Goal: Submit feedback/report problem: Submit feedback/report problem

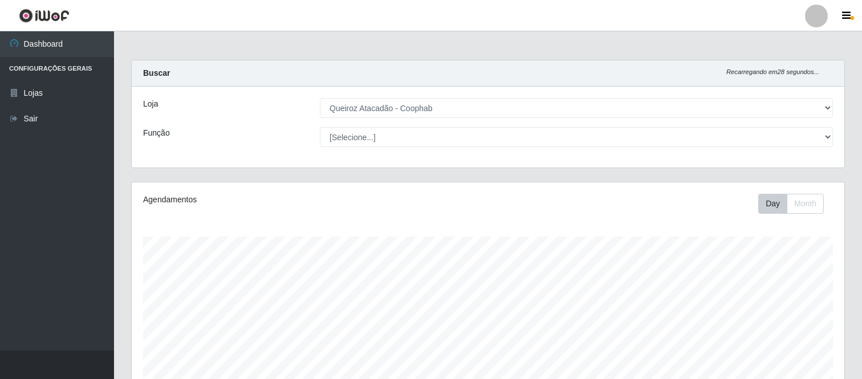
select select "463"
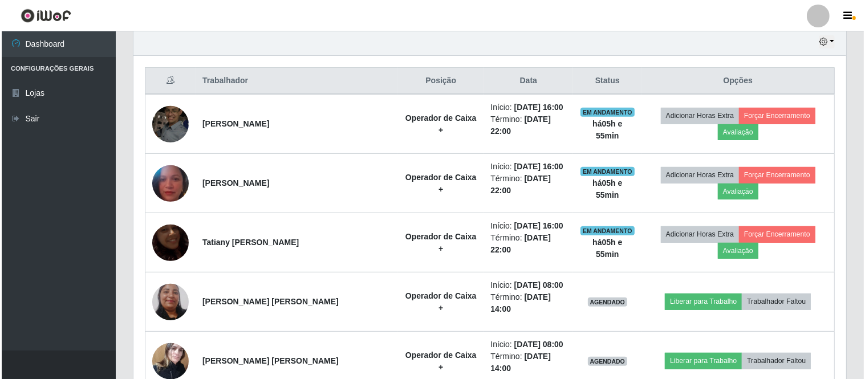
scroll to position [428, 0]
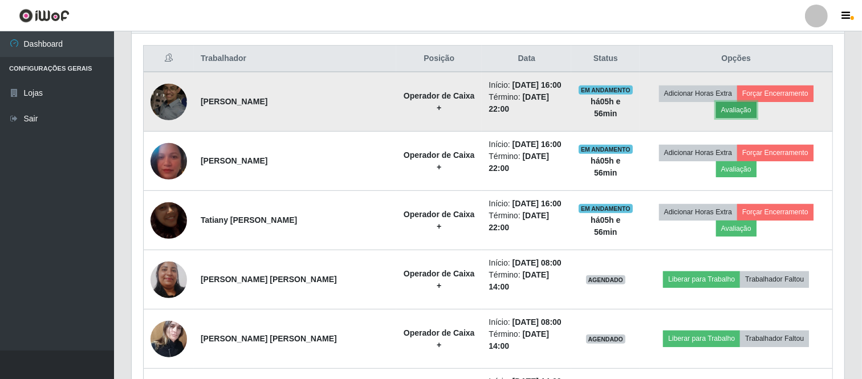
click at [739, 112] on button "Avaliação" at bounding box center [736, 110] width 40 height 16
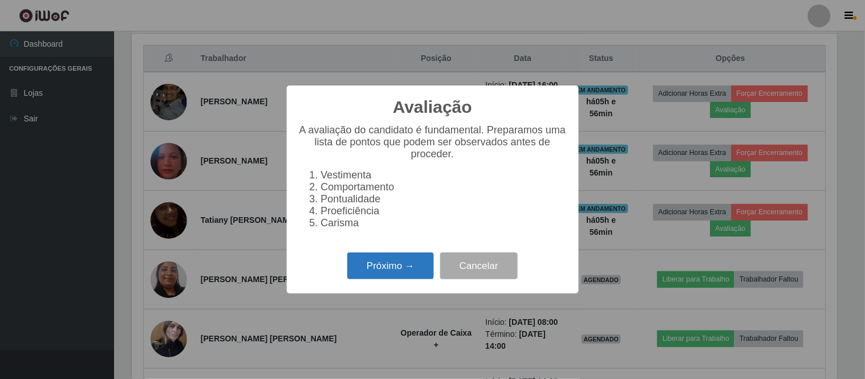
click at [379, 272] on button "Próximo →" at bounding box center [390, 266] width 87 height 27
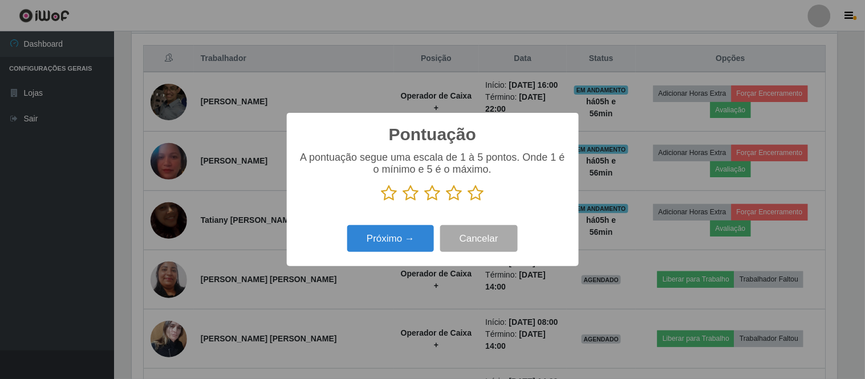
scroll to position [570166, 569697]
click at [475, 199] on icon at bounding box center [476, 193] width 16 height 17
click at [468, 202] on input "radio" at bounding box center [468, 202] width 0 height 0
click at [403, 235] on button "Próximo →" at bounding box center [390, 238] width 87 height 27
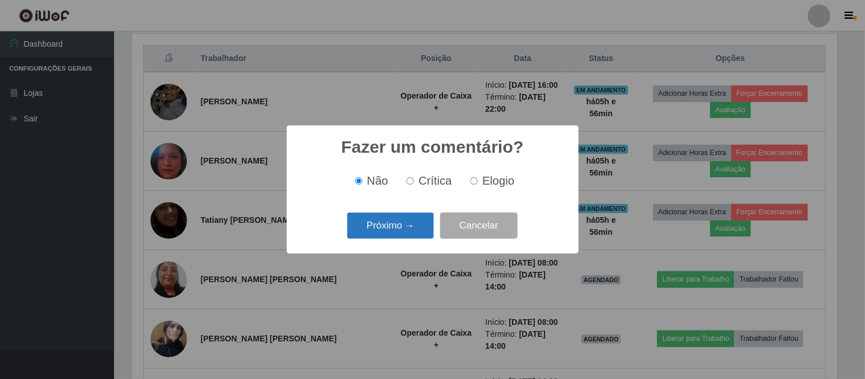
click at [401, 230] on button "Próximo →" at bounding box center [390, 226] width 87 height 27
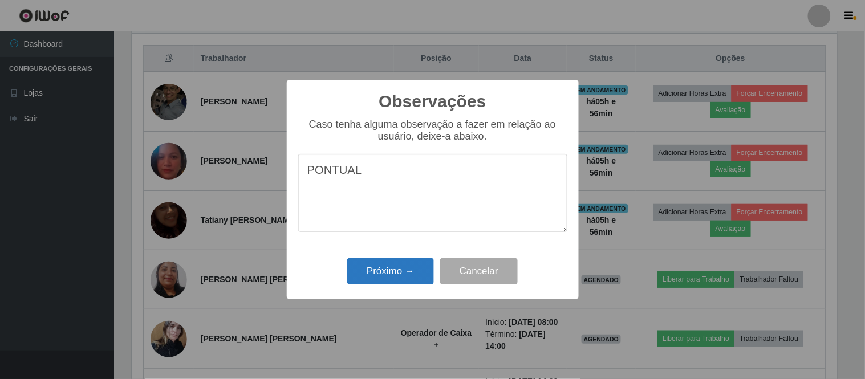
type textarea "PONTUAL"
click at [386, 277] on button "Próximo →" at bounding box center [390, 271] width 87 height 27
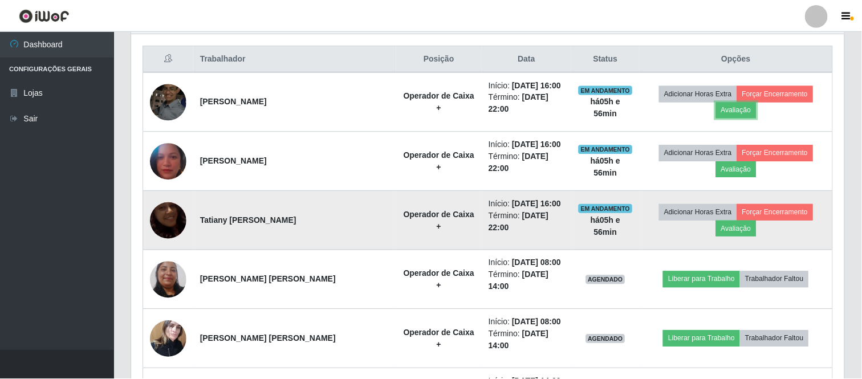
scroll to position [236, 713]
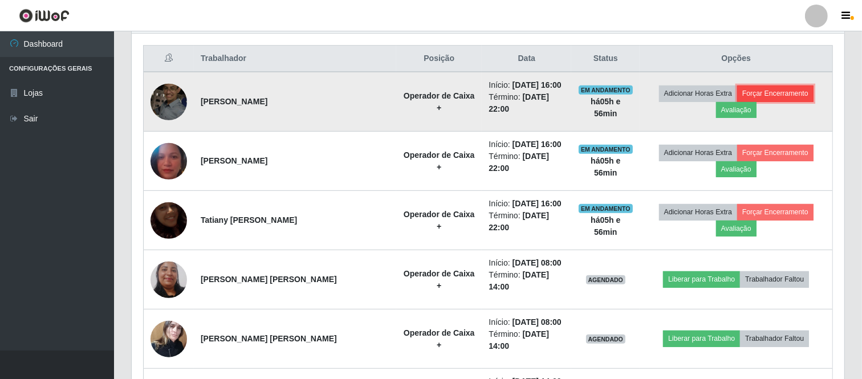
click at [773, 95] on button "Forçar Encerramento" at bounding box center [776, 94] width 76 height 16
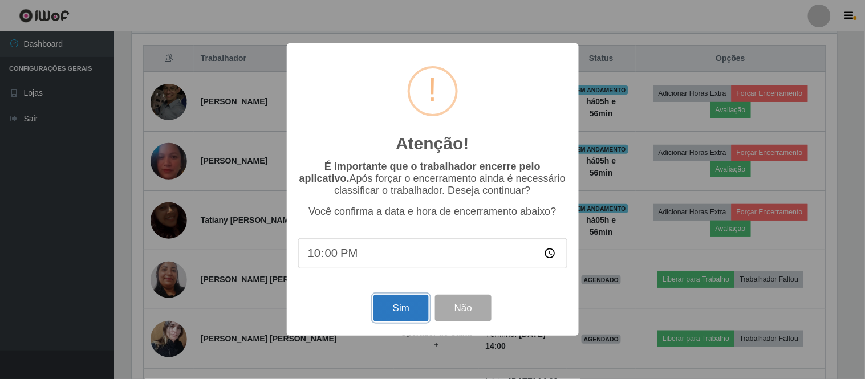
click at [407, 310] on button "Sim" at bounding box center [401, 308] width 55 height 27
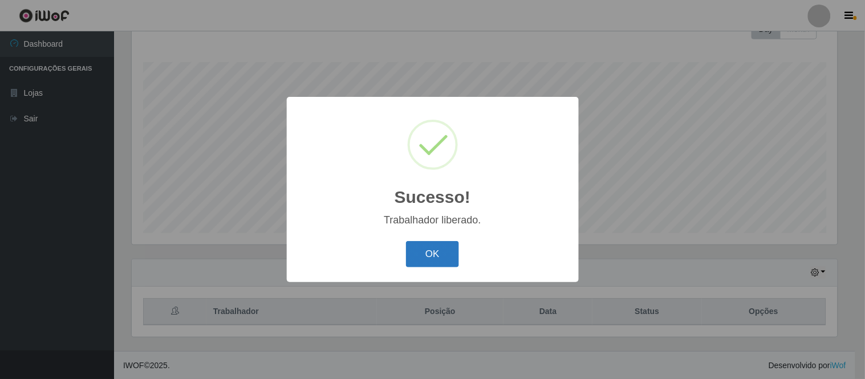
click at [437, 259] on button "OK" at bounding box center [432, 254] width 53 height 27
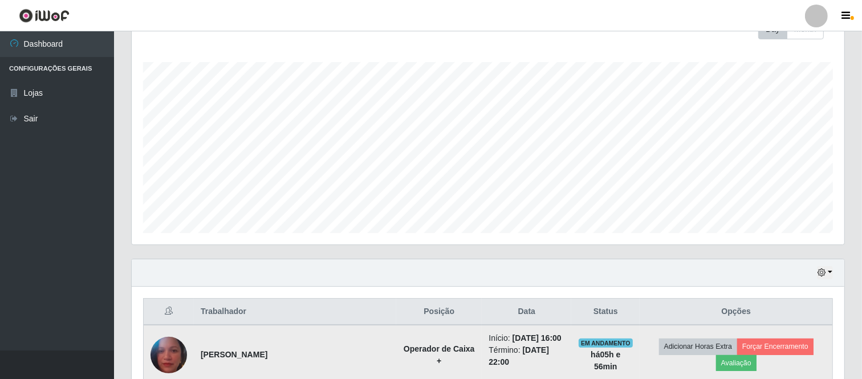
scroll to position [365, 0]
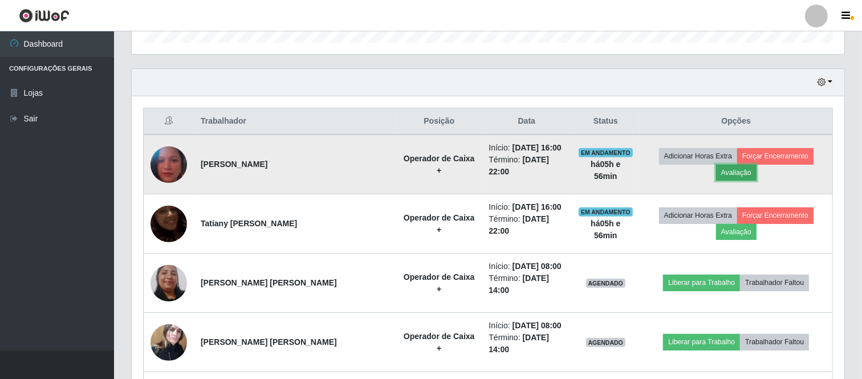
click at [734, 176] on button "Avaliação" at bounding box center [736, 173] width 40 height 16
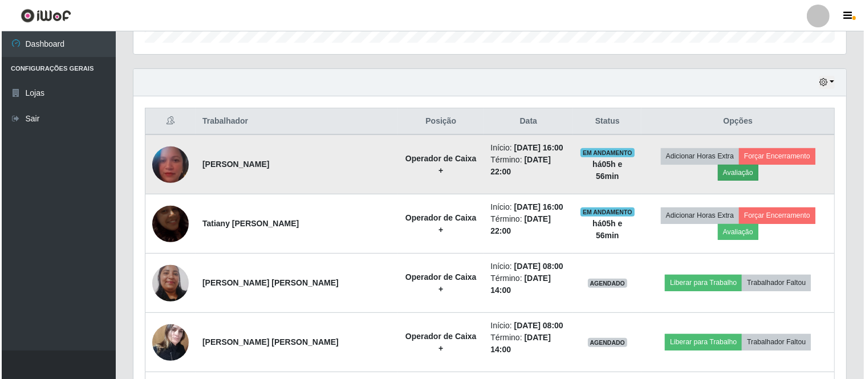
scroll to position [236, 706]
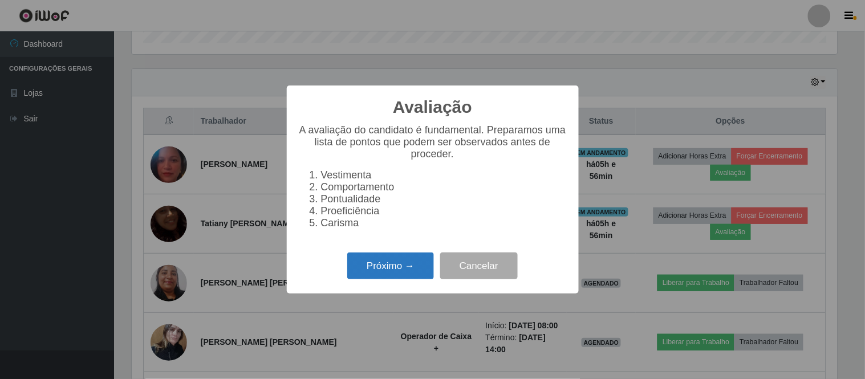
click at [392, 267] on button "Próximo →" at bounding box center [390, 266] width 87 height 27
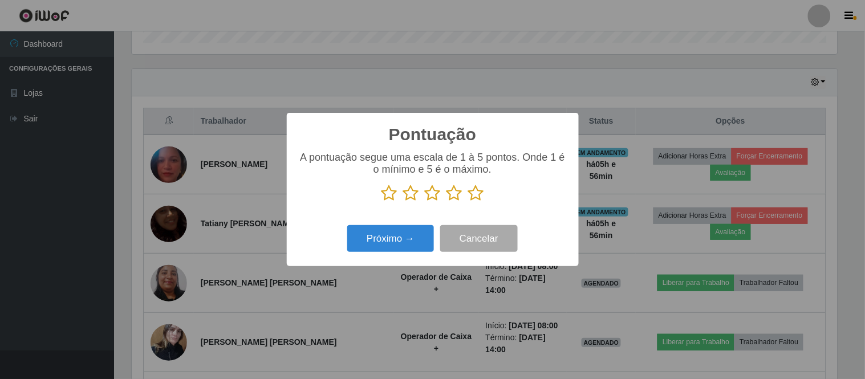
click at [477, 192] on icon at bounding box center [476, 193] width 16 height 17
click at [468, 202] on input "radio" at bounding box center [468, 202] width 0 height 0
click at [386, 242] on button "Próximo →" at bounding box center [390, 238] width 87 height 27
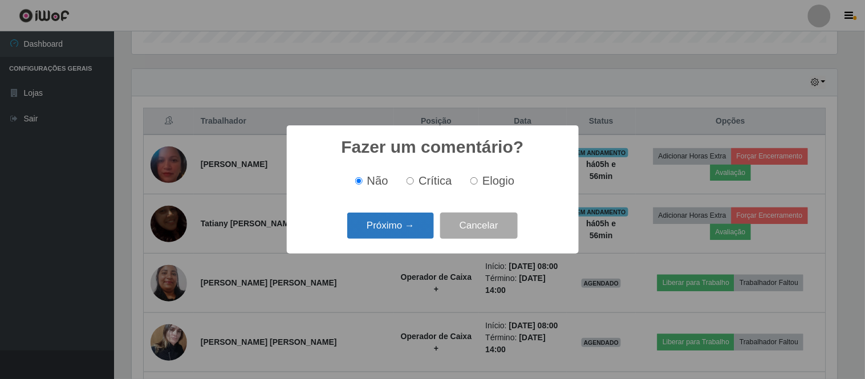
click at [401, 227] on button "Próximo →" at bounding box center [390, 226] width 87 height 27
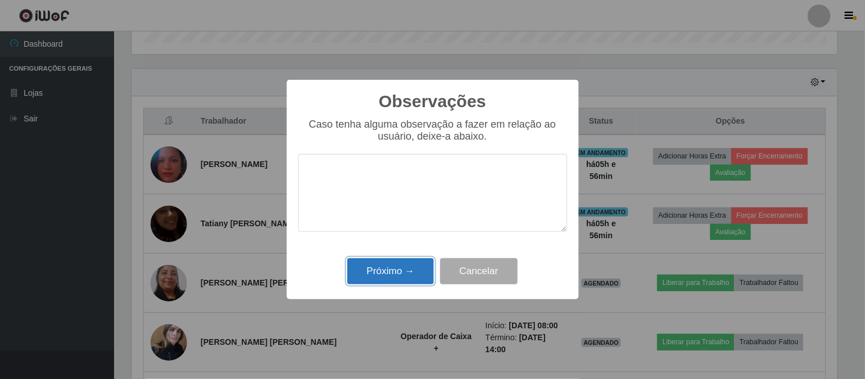
click at [394, 270] on button "Próximo →" at bounding box center [390, 271] width 87 height 27
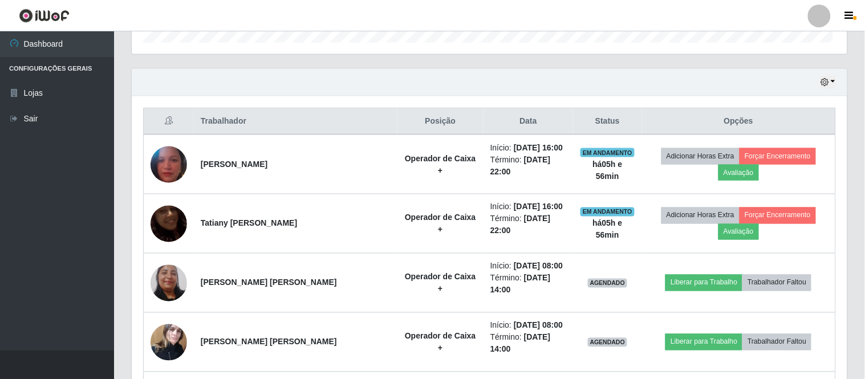
scroll to position [236, 713]
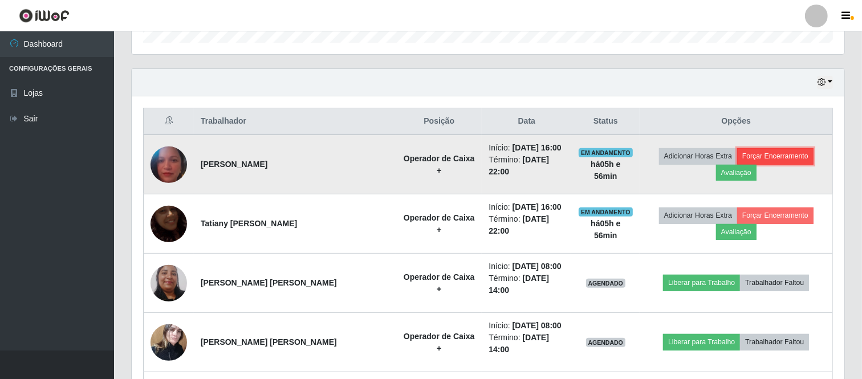
click at [776, 155] on button "Forçar Encerramento" at bounding box center [776, 156] width 76 height 16
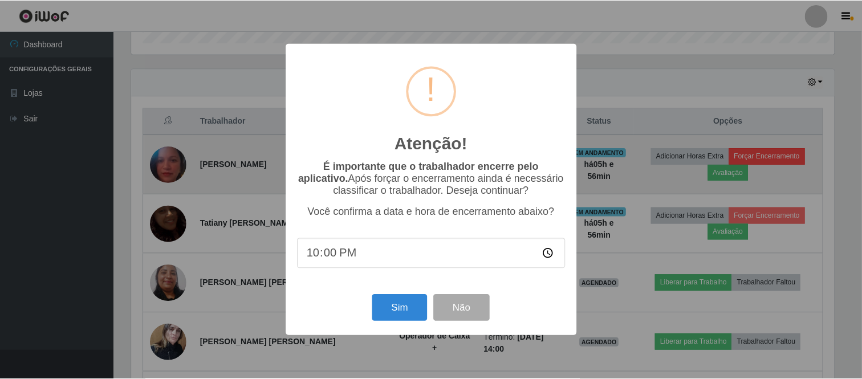
scroll to position [236, 706]
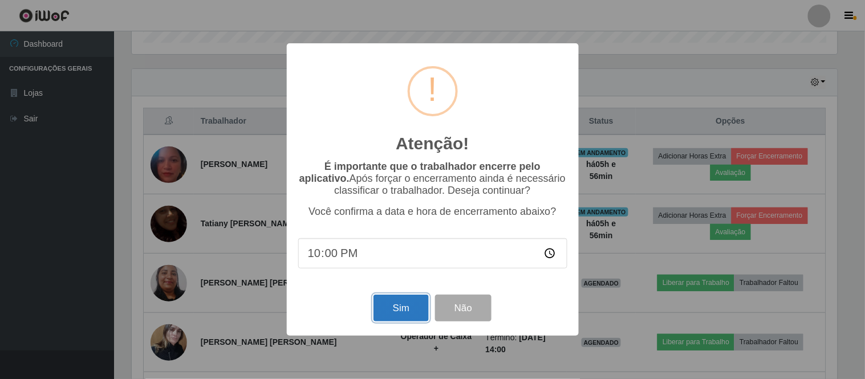
click at [404, 306] on button "Sim" at bounding box center [401, 308] width 55 height 27
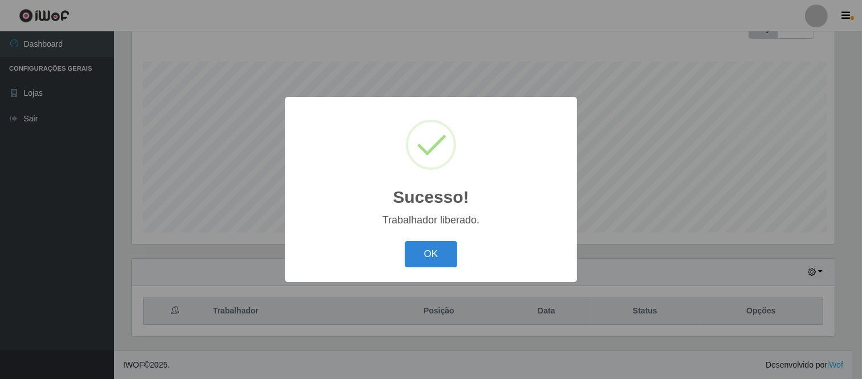
scroll to position [0, 0]
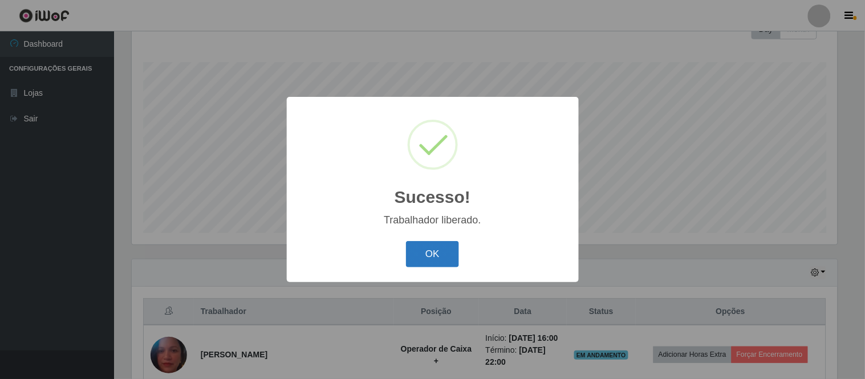
click at [434, 250] on button "OK" at bounding box center [432, 254] width 53 height 27
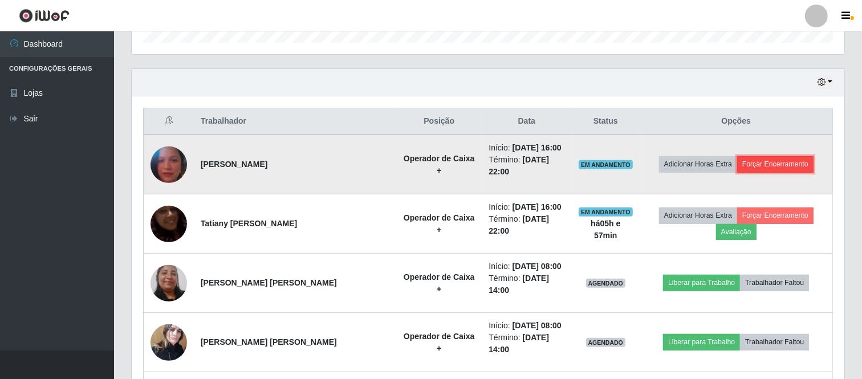
click at [748, 164] on button "Forçar Encerramento" at bounding box center [776, 164] width 76 height 16
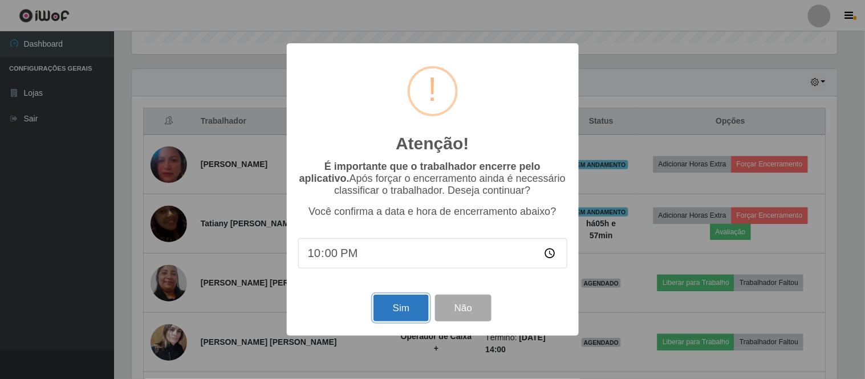
click at [402, 310] on button "Sim" at bounding box center [401, 308] width 55 height 27
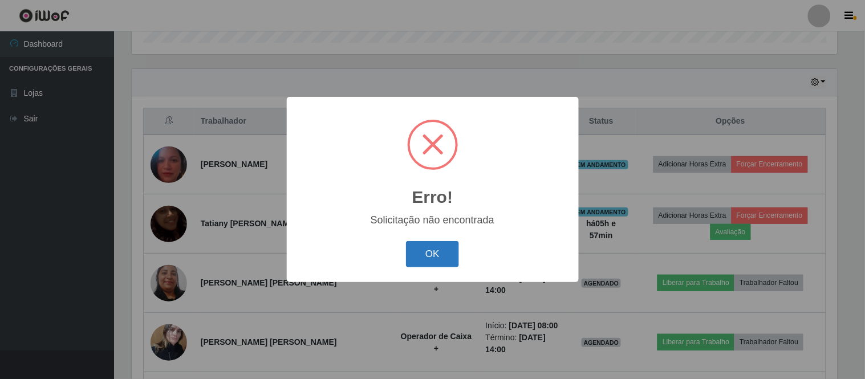
click at [426, 253] on button "OK" at bounding box center [432, 254] width 53 height 27
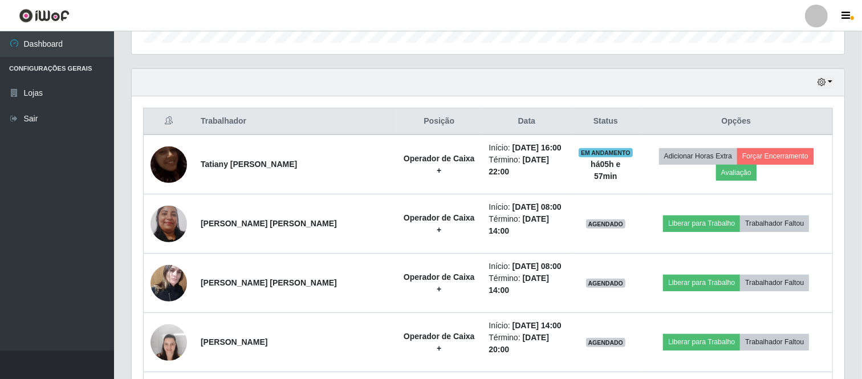
click at [735, 233] on td "Liberar para Trabalho Trabalhador Faltou" at bounding box center [736, 224] width 193 height 59
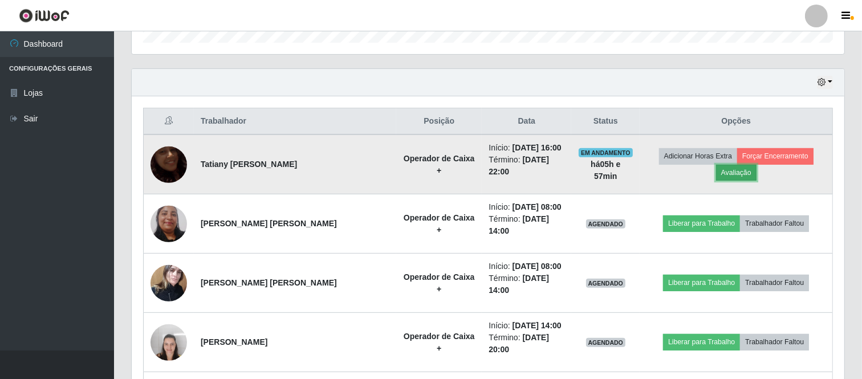
click at [735, 176] on button "Avaliação" at bounding box center [736, 173] width 40 height 16
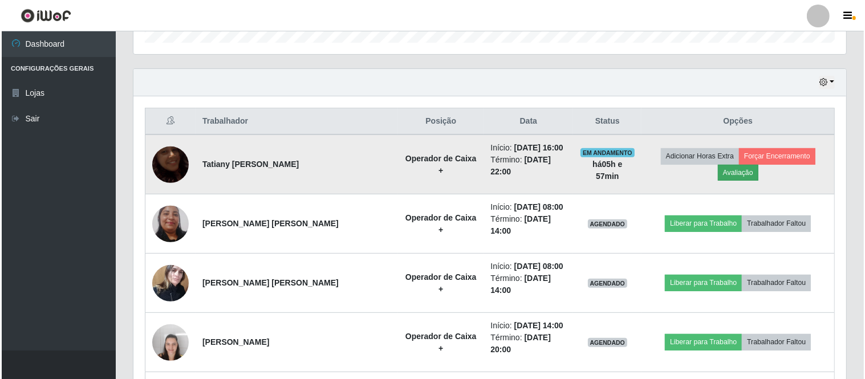
scroll to position [236, 706]
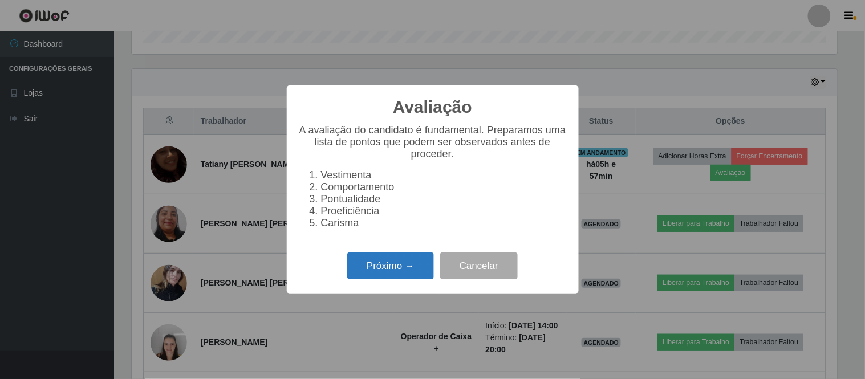
click at [390, 276] on button "Próximo →" at bounding box center [390, 266] width 87 height 27
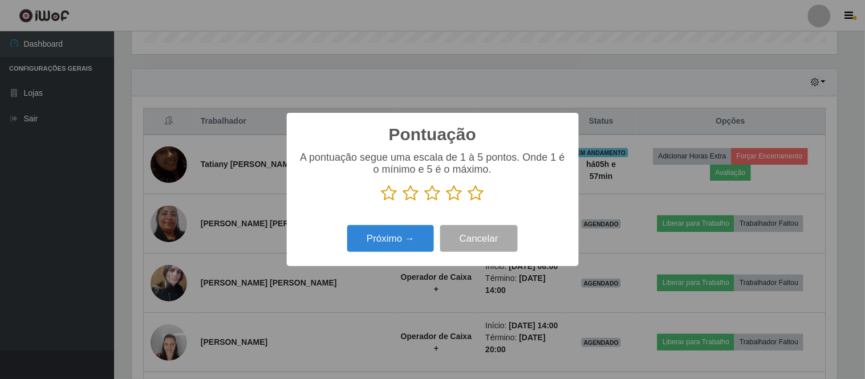
click at [472, 196] on icon at bounding box center [476, 193] width 16 height 17
click at [468, 202] on input "radio" at bounding box center [468, 202] width 0 height 0
click at [374, 244] on button "Próximo →" at bounding box center [390, 238] width 87 height 27
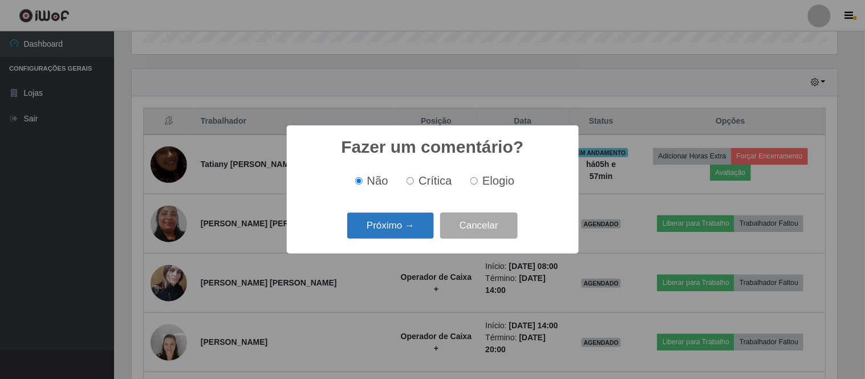
click at [386, 230] on button "Próximo →" at bounding box center [390, 226] width 87 height 27
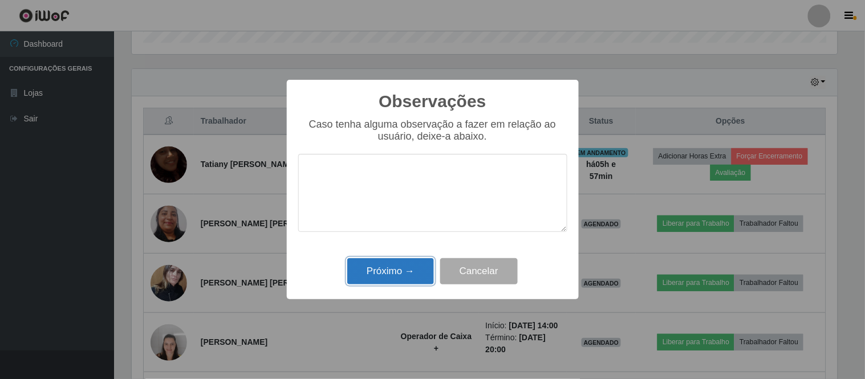
click at [378, 276] on button "Próximo →" at bounding box center [390, 271] width 87 height 27
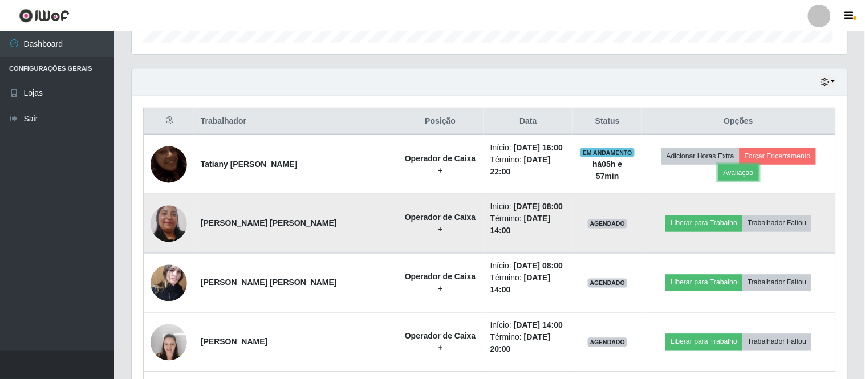
scroll to position [236, 713]
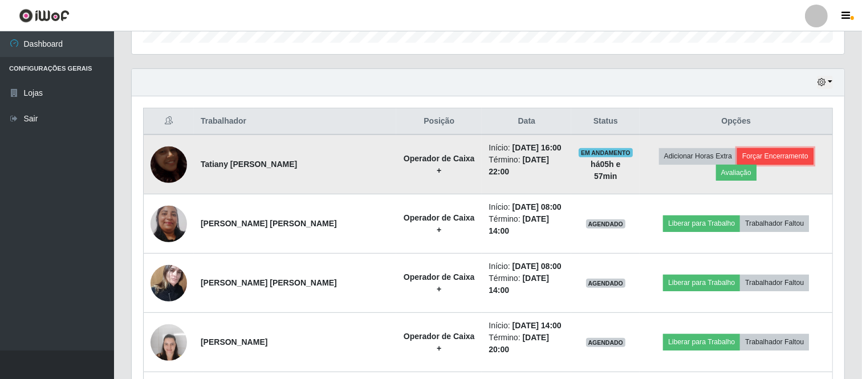
click at [772, 156] on button "Forçar Encerramento" at bounding box center [776, 156] width 76 height 16
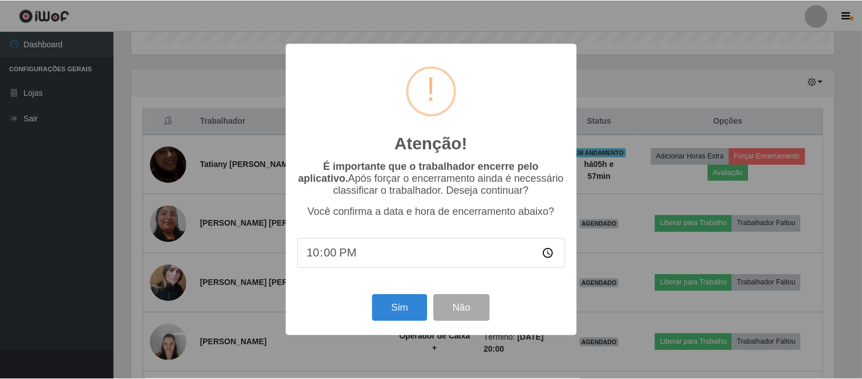
scroll to position [236, 706]
click at [391, 304] on button "Sim" at bounding box center [401, 308] width 55 height 27
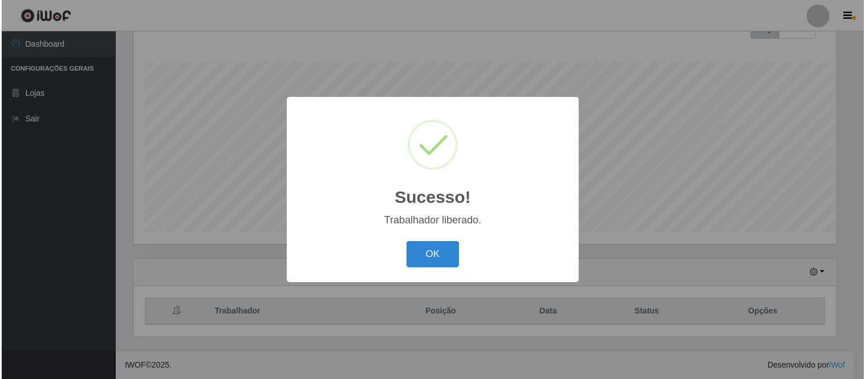
scroll to position [175, 0]
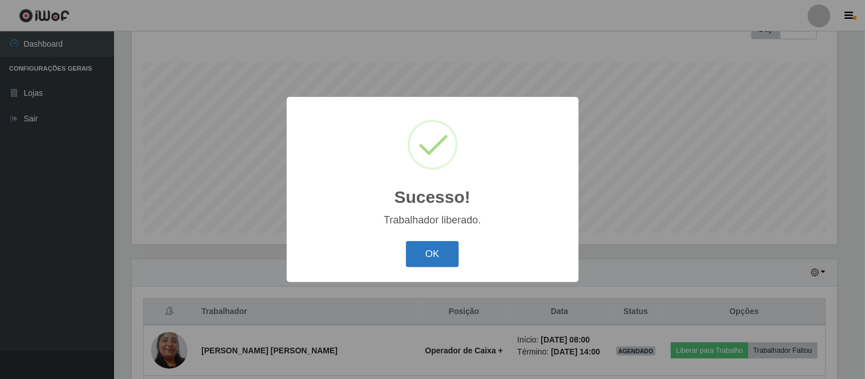
click at [432, 252] on button "OK" at bounding box center [432, 254] width 53 height 27
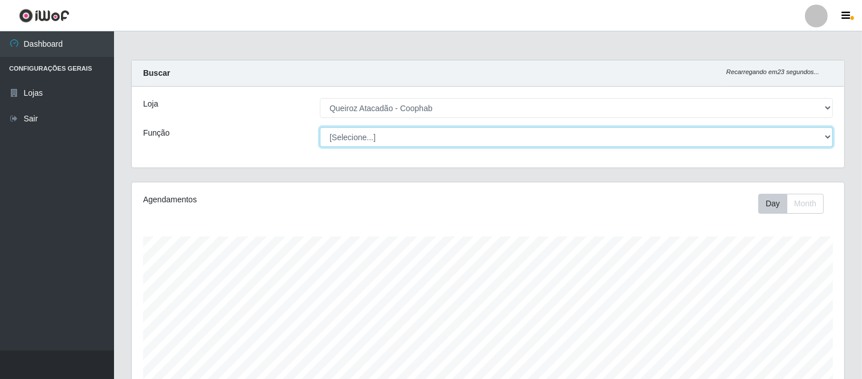
click at [827, 137] on select "[Selecione...] ASG ASG + ASG ++ Embalador Embalador + Embalador ++ Operador de …" at bounding box center [576, 137] width 513 height 20
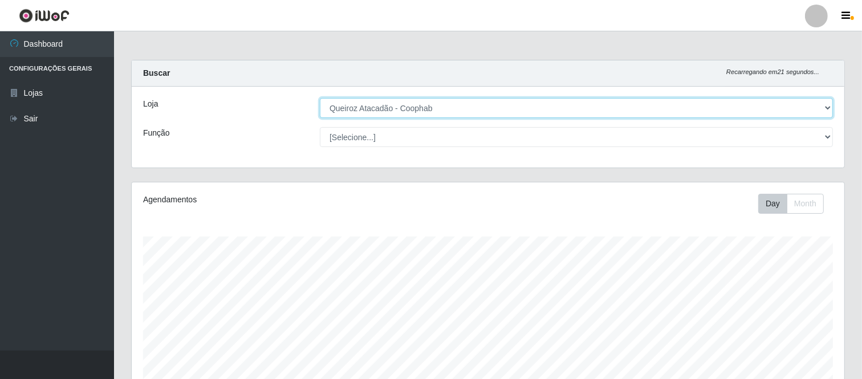
click at [477, 103] on select "[Selecione...] Queiroz Atacadão - Coophab" at bounding box center [576, 108] width 513 height 20
click at [474, 106] on select "[Selecione...] Queiroz Atacadão - Coophab" at bounding box center [576, 108] width 513 height 20
click at [320, 98] on select "[Selecione...] Queiroz Atacadão - Coophab" at bounding box center [576, 108] width 513 height 20
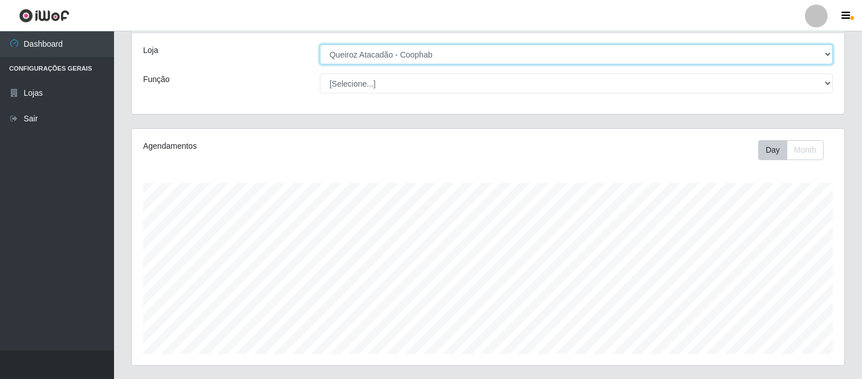
scroll to position [127, 0]
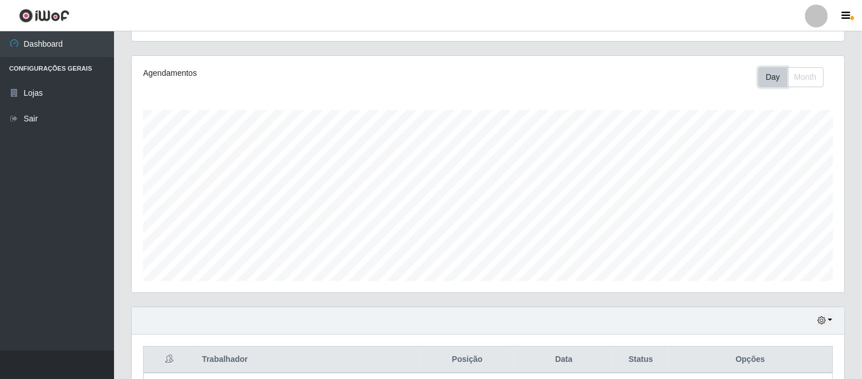
click at [769, 80] on button "Day" at bounding box center [773, 77] width 29 height 20
click at [807, 75] on button "Month" at bounding box center [805, 77] width 37 height 20
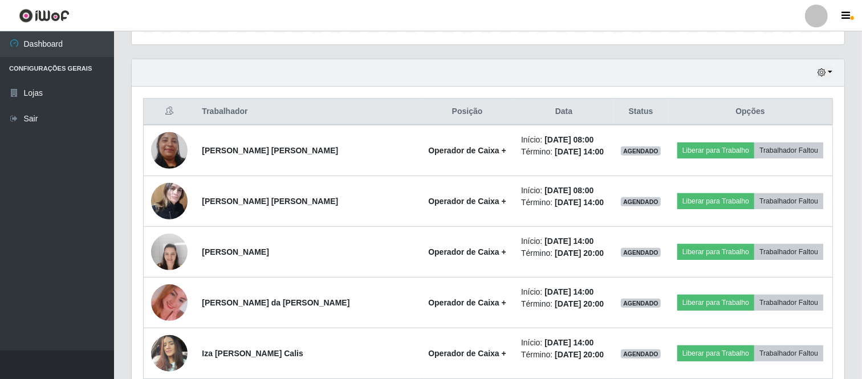
scroll to position [443, 0]
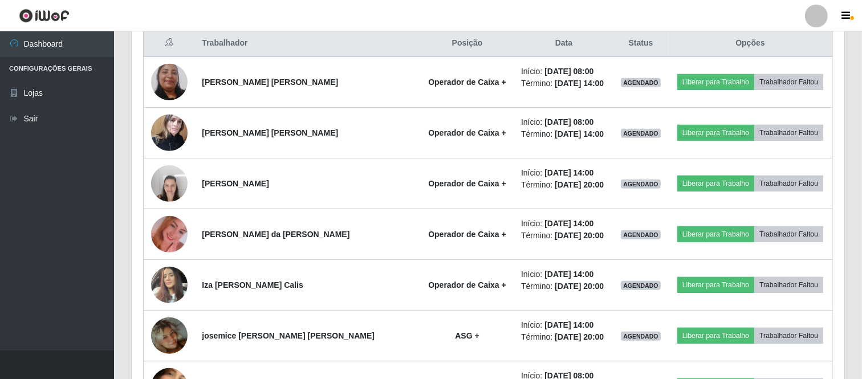
click at [812, 13] on div at bounding box center [816, 16] width 23 height 23
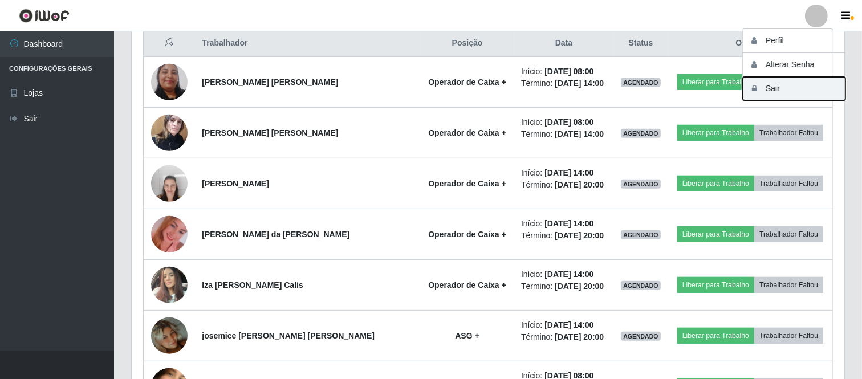
click at [776, 92] on button "Sair" at bounding box center [794, 88] width 103 height 23
